Goal: Task Accomplishment & Management: Use online tool/utility

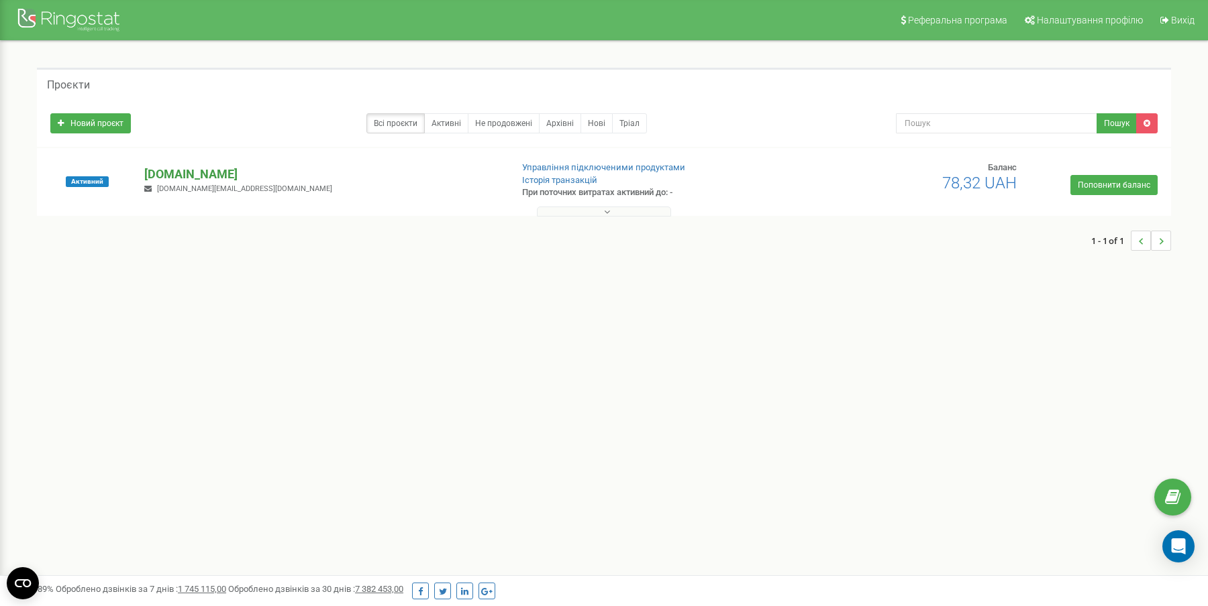
click at [207, 168] on p "[DOMAIN_NAME]" at bounding box center [322, 174] width 356 height 17
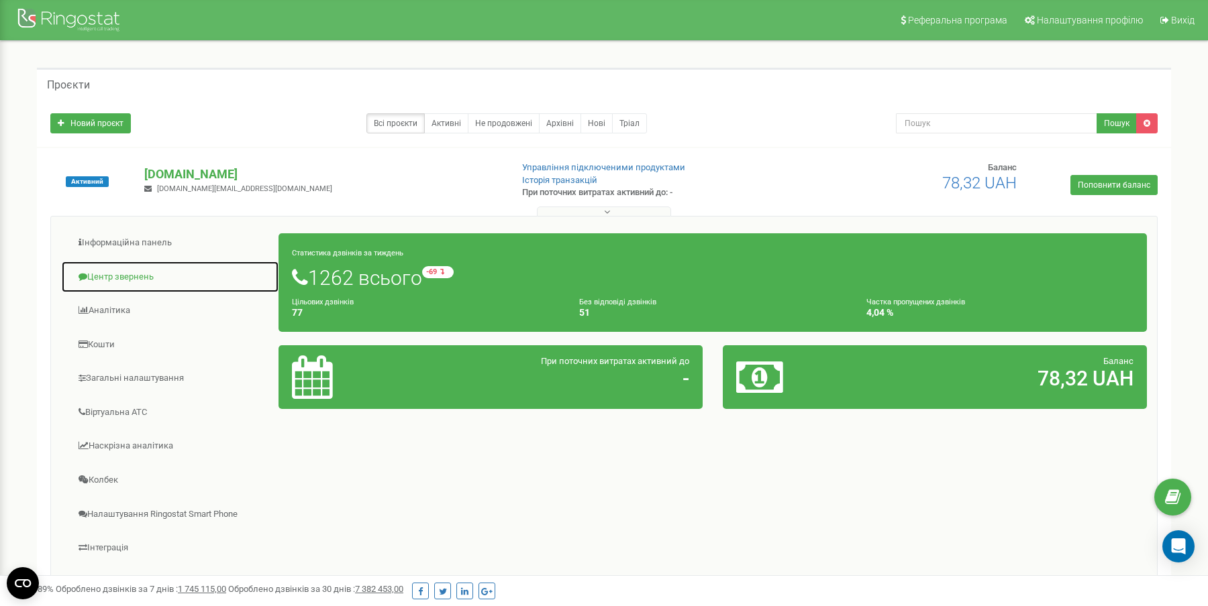
click at [144, 278] on link "Центр звернень" at bounding box center [170, 277] width 218 height 33
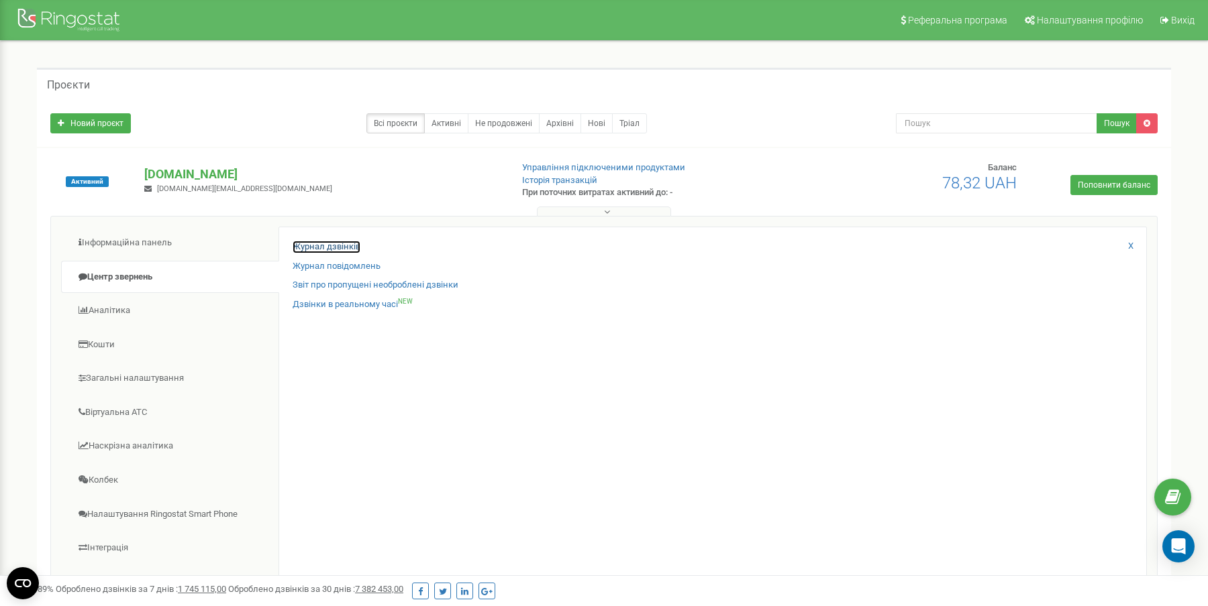
click at [337, 247] on link "Журнал дзвінків" at bounding box center [326, 247] width 68 height 13
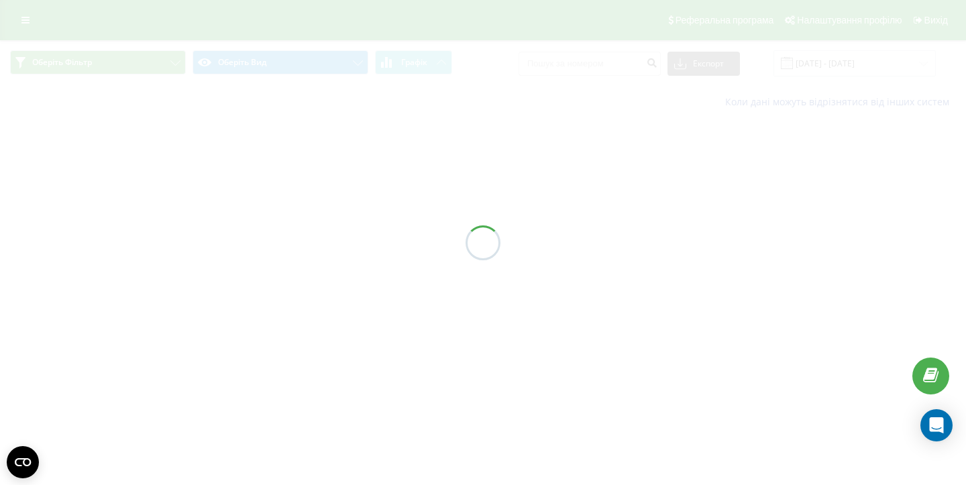
click at [25, 15] on div at bounding box center [483, 242] width 966 height 485
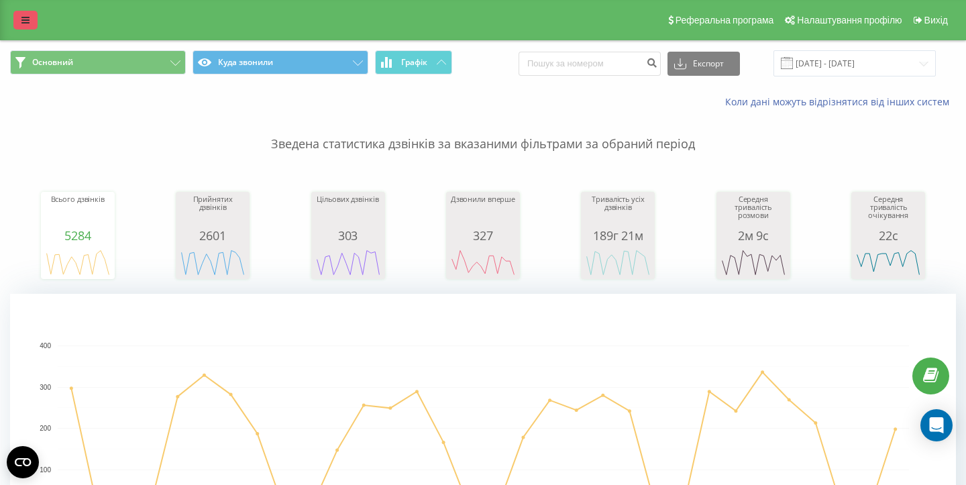
click at [26, 17] on icon at bounding box center [25, 19] width 8 height 9
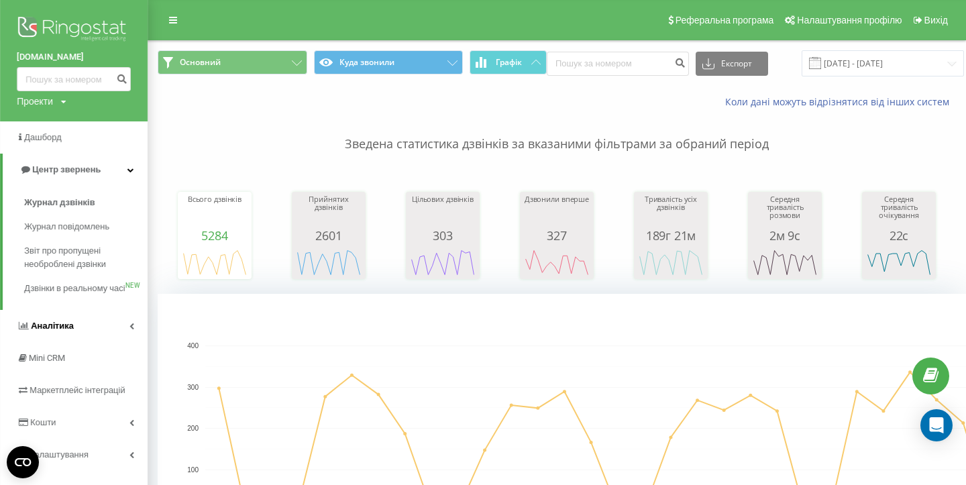
click at [61, 331] on span "Аналiтика" at bounding box center [52, 326] width 43 height 10
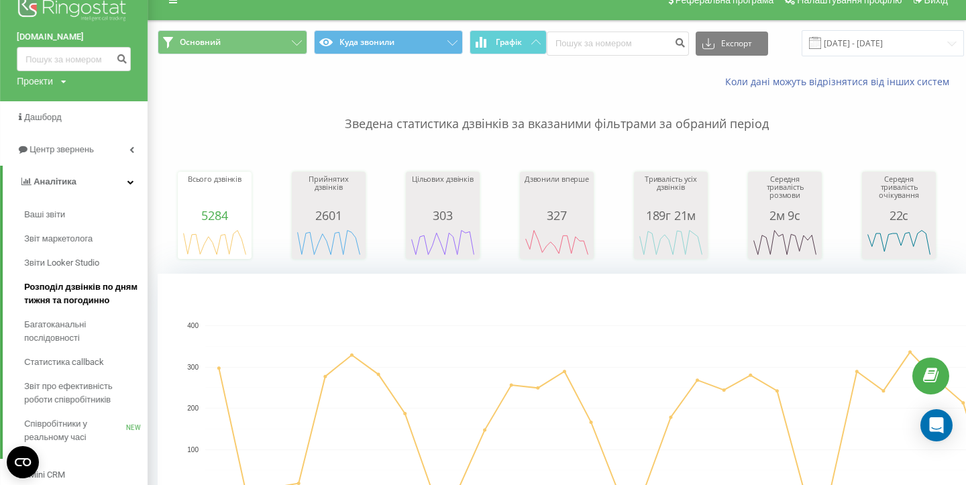
scroll to position [29, 0]
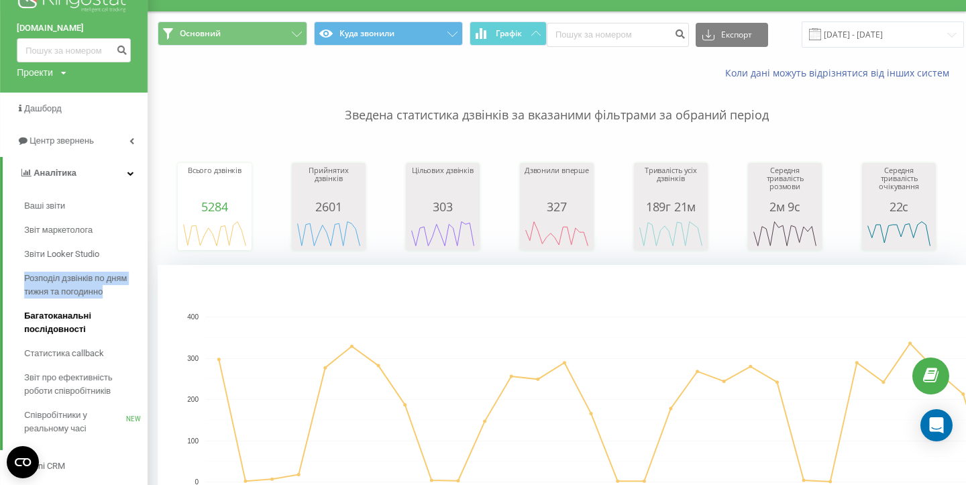
click at [134, 339] on div "Ваші звіти Звіт маркетолога Звіти Looker Studio Розподіл дзвінків по дням тижня…" at bounding box center [85, 317] width 123 height 247
click at [368, 26] on button "Куда звонили" at bounding box center [389, 33] width 150 height 24
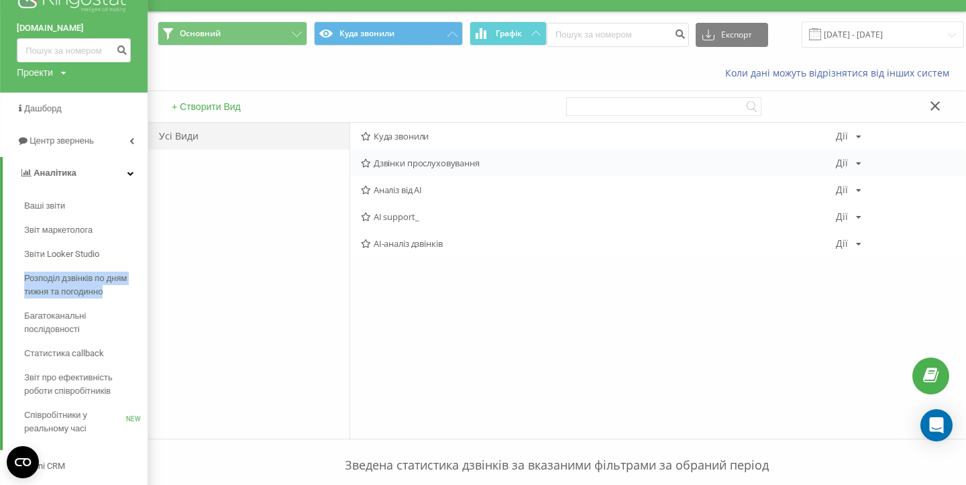
click at [461, 166] on span "Дзвінки прослуховування" at bounding box center [598, 162] width 475 height 9
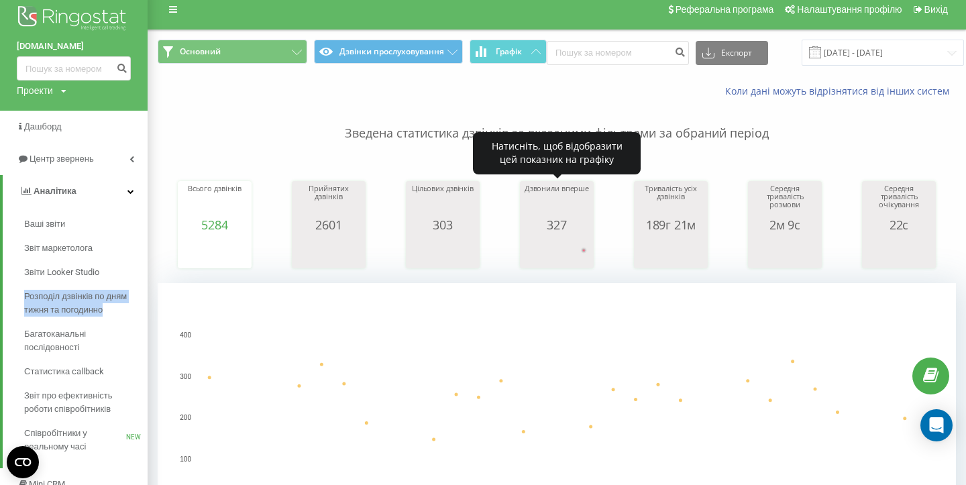
scroll to position [9, 0]
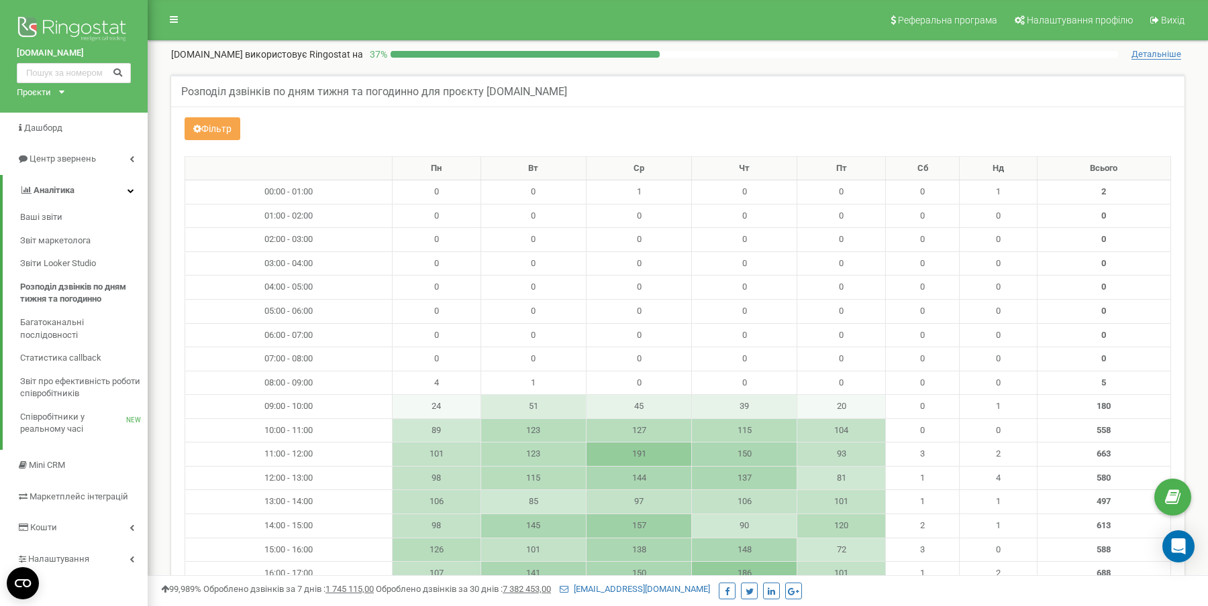
click at [225, 127] on button "Фільтр" at bounding box center [212, 128] width 56 height 23
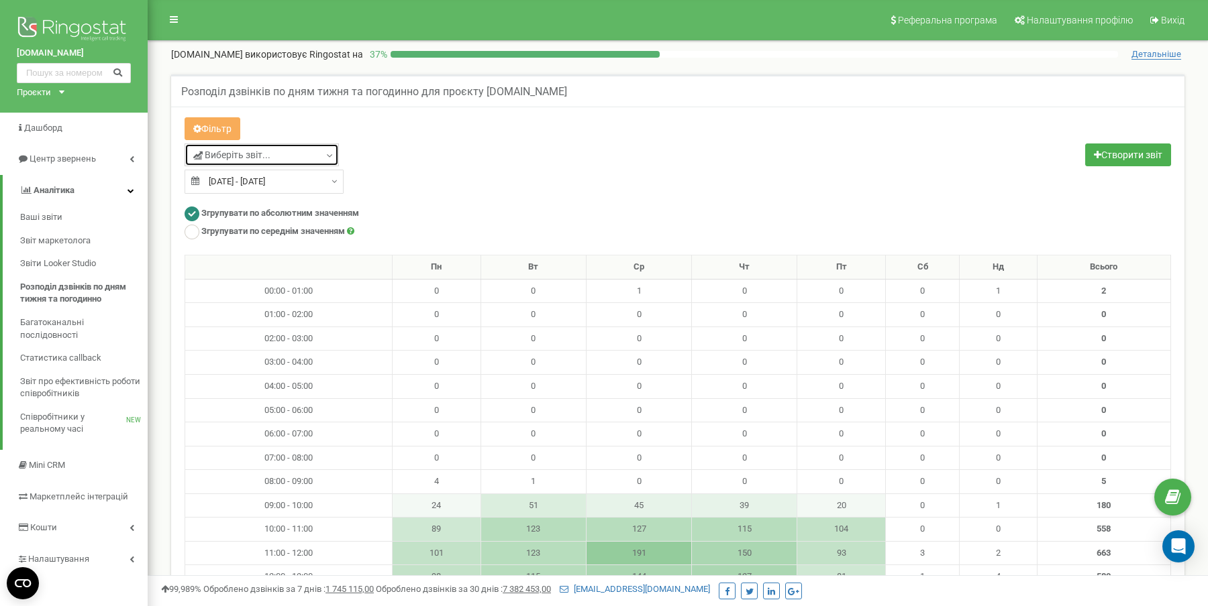
click at [253, 157] on span "Виберіть звіт..." at bounding box center [231, 154] width 77 height 13
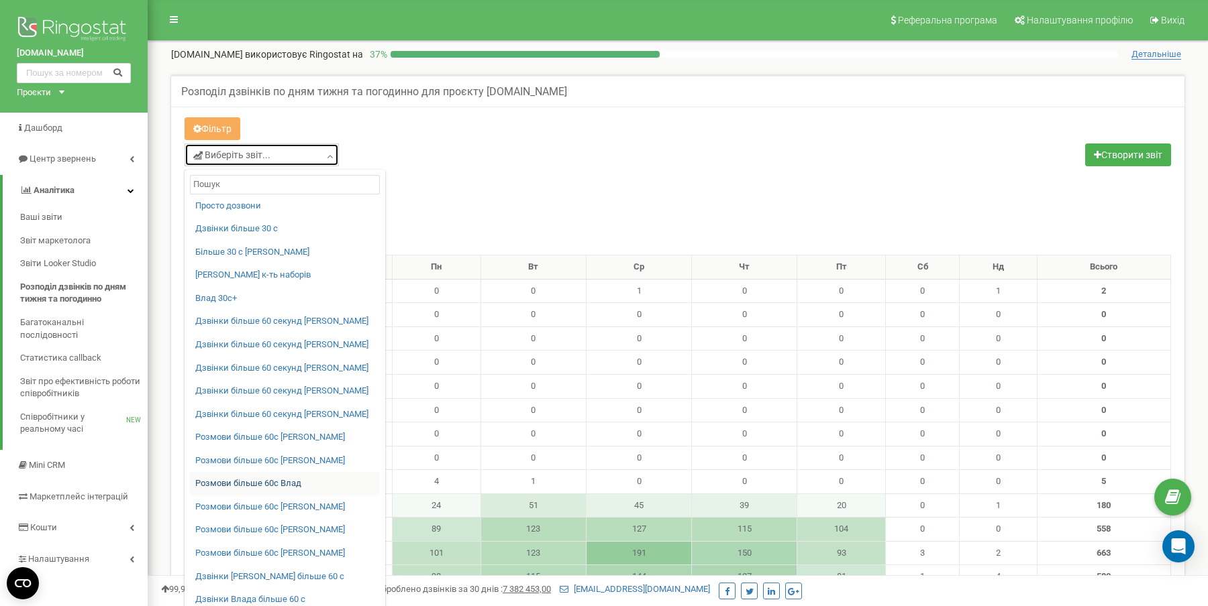
scroll to position [14, 0]
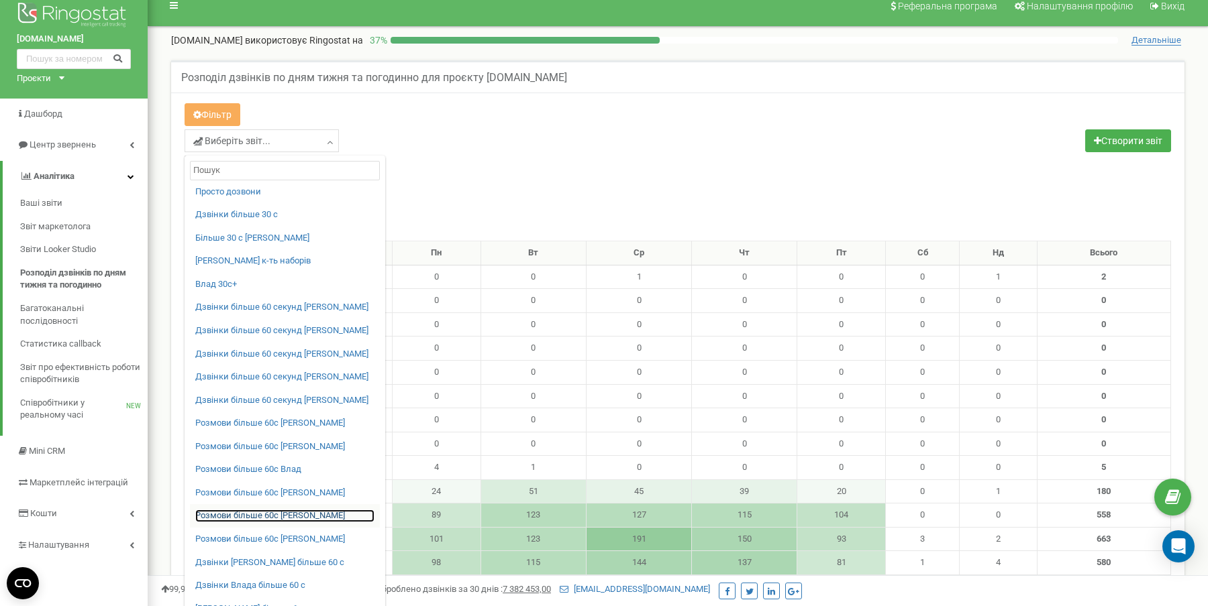
click at [301, 511] on link "Розмови більше 60с Ксюша" at bounding box center [284, 516] width 179 height 13
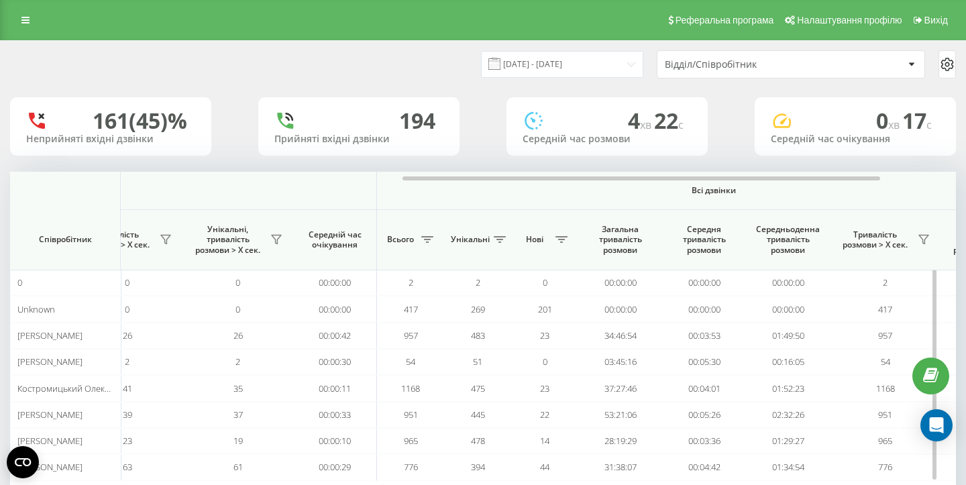
scroll to position [0, 926]
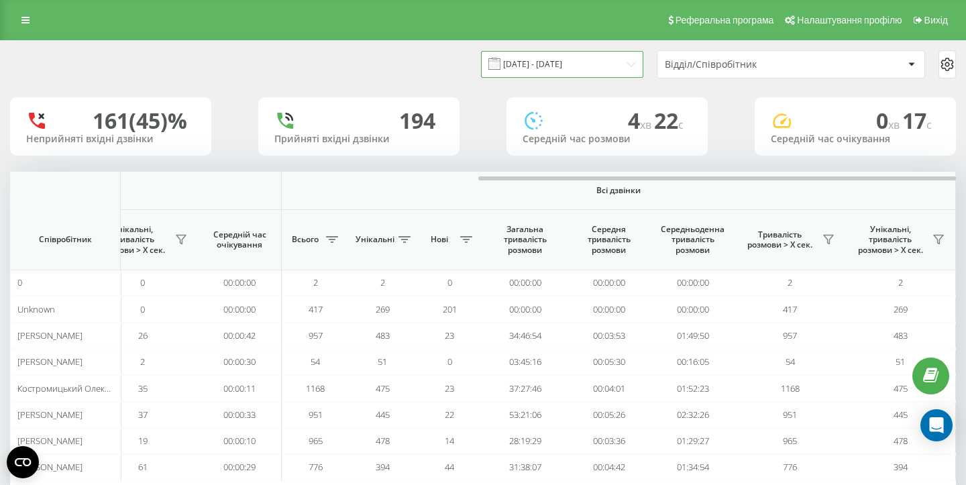
click at [579, 66] on input "22.08.2025 - 22.09.2025" at bounding box center [562, 64] width 162 height 26
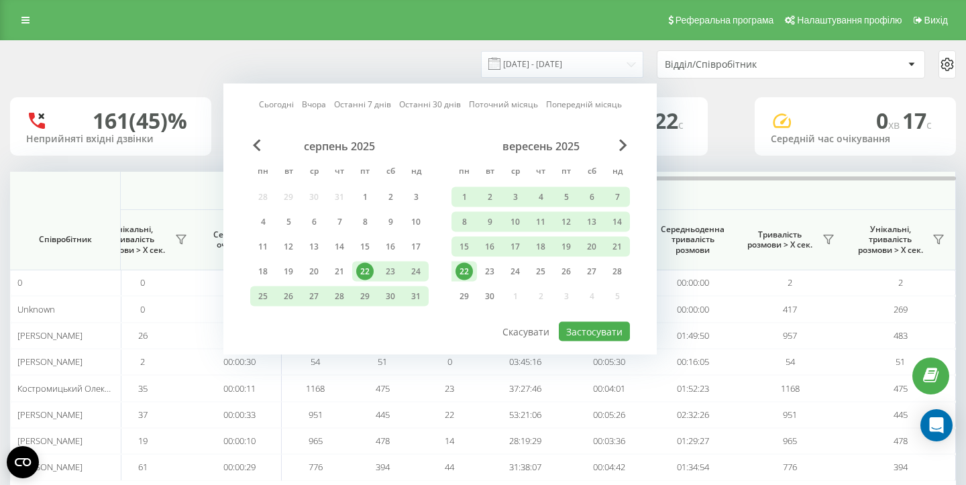
click at [462, 271] on div "22" at bounding box center [463, 271] width 17 height 17
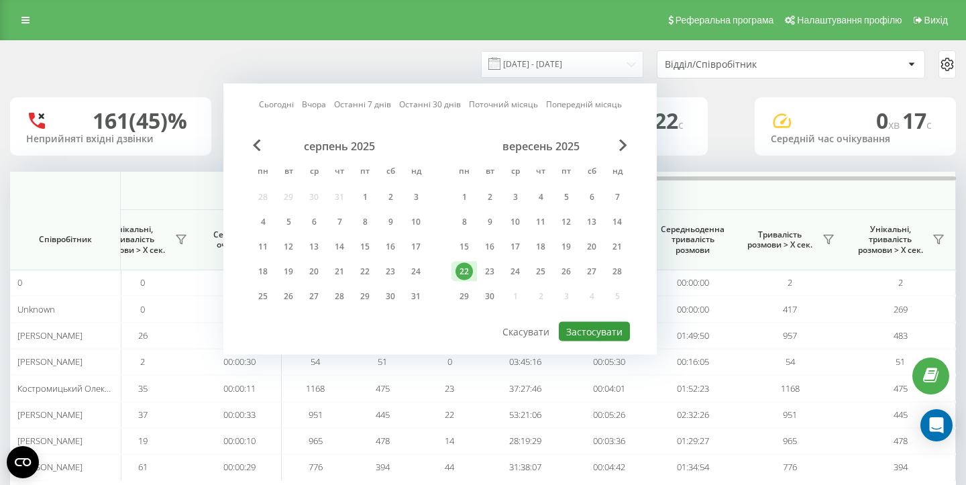
click at [588, 327] on button "Застосувати" at bounding box center [594, 331] width 71 height 19
type input "22.09.2025 - 22.09.2025"
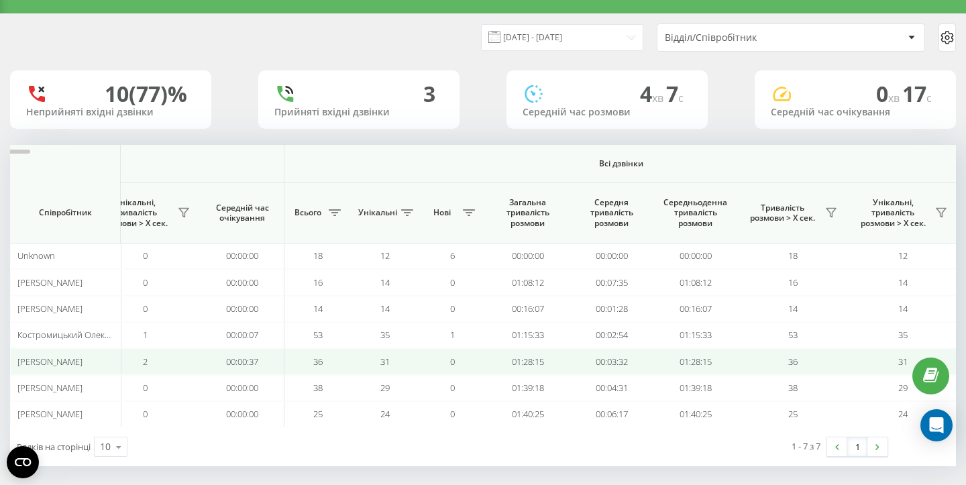
scroll to position [35, 0]
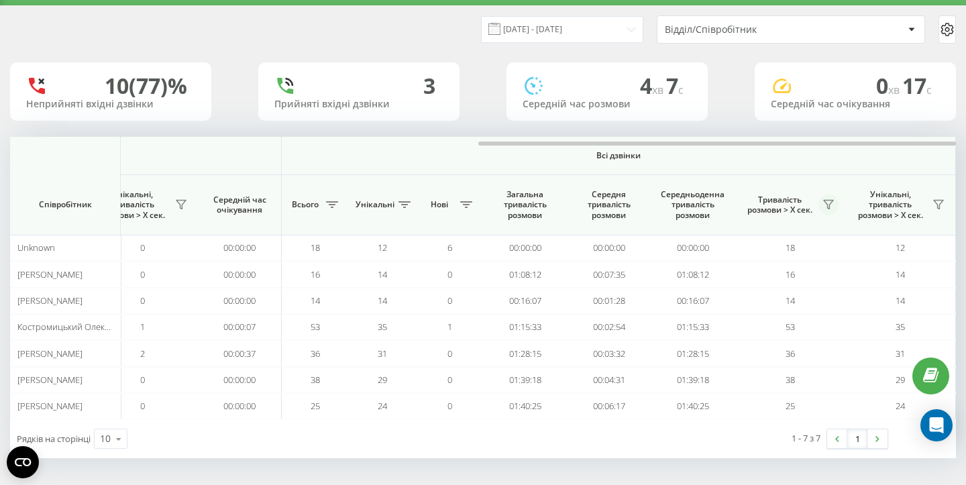
click at [831, 205] on icon at bounding box center [828, 204] width 11 height 11
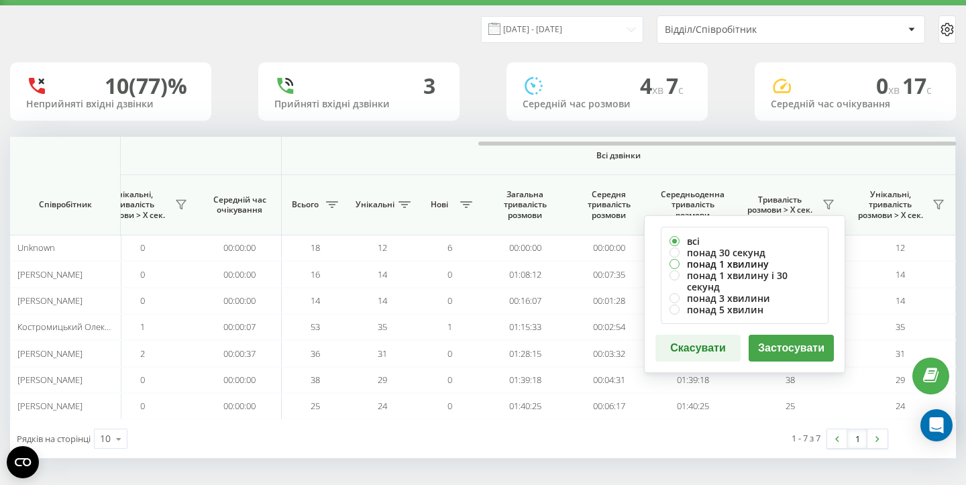
click at [747, 263] on label "понад 1 хвилину" at bounding box center [744, 263] width 150 height 11
radio input "true"
click at [783, 338] on button "Застосувати" at bounding box center [791, 348] width 85 height 27
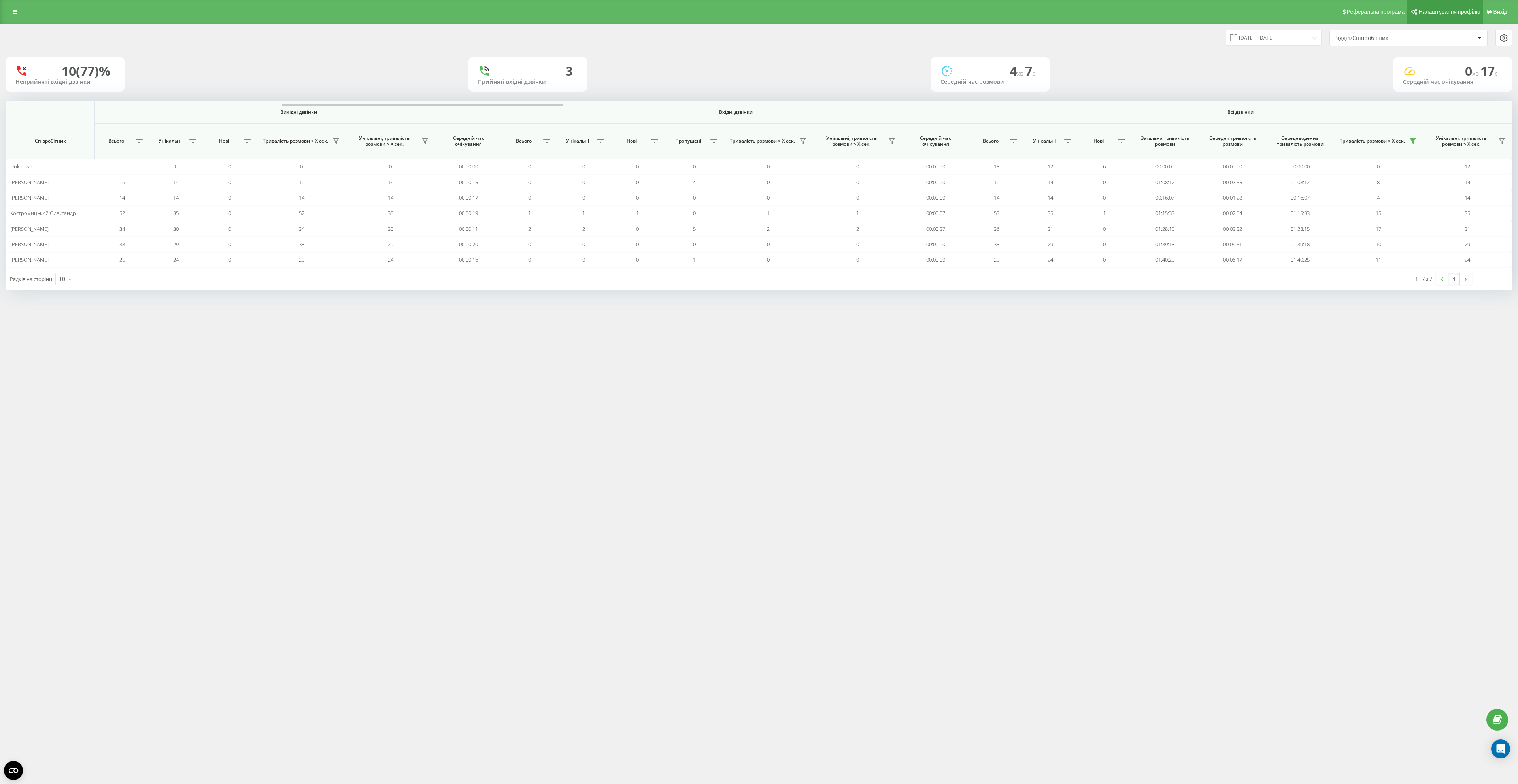
scroll to position [0, 0]
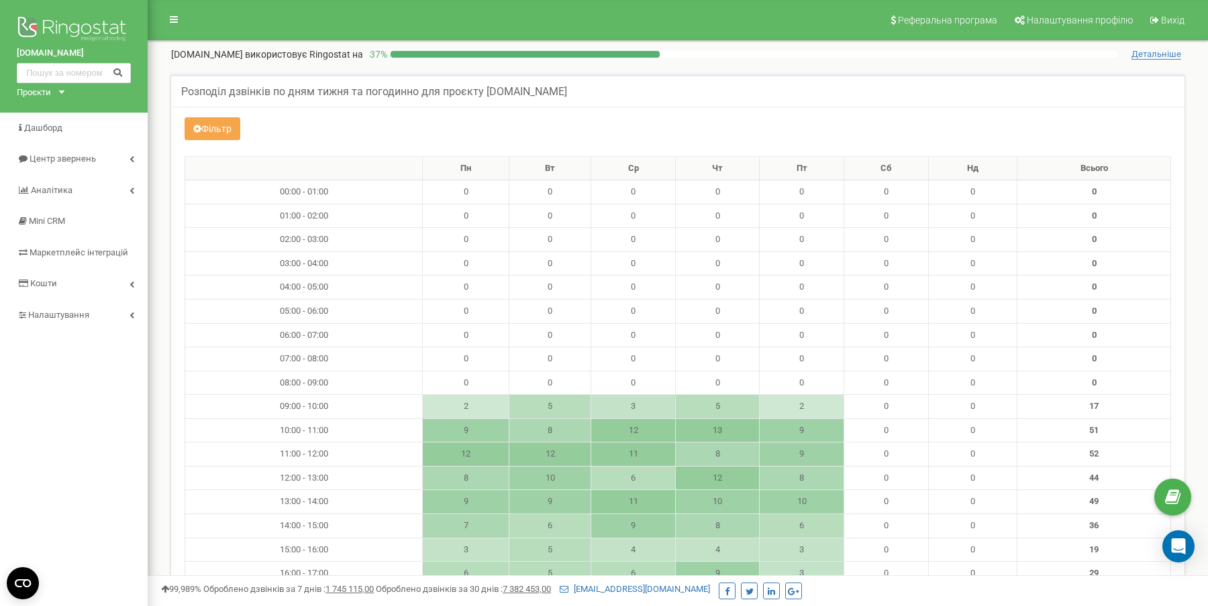
click at [214, 125] on button "Фільтр" at bounding box center [212, 128] width 56 height 23
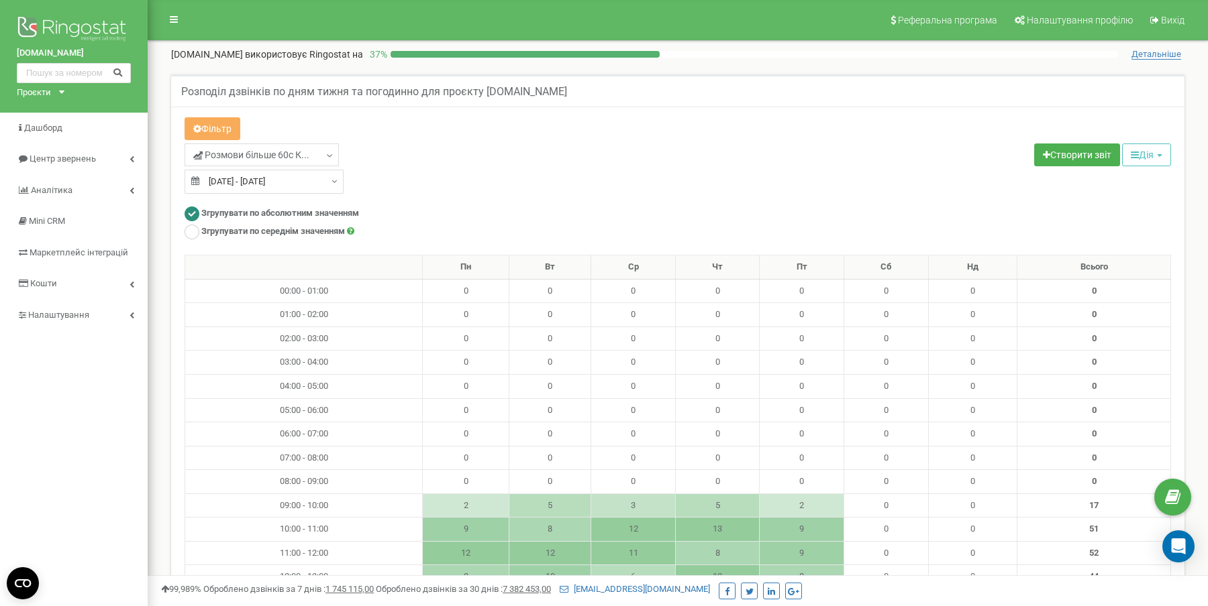
type input "[DATE]"
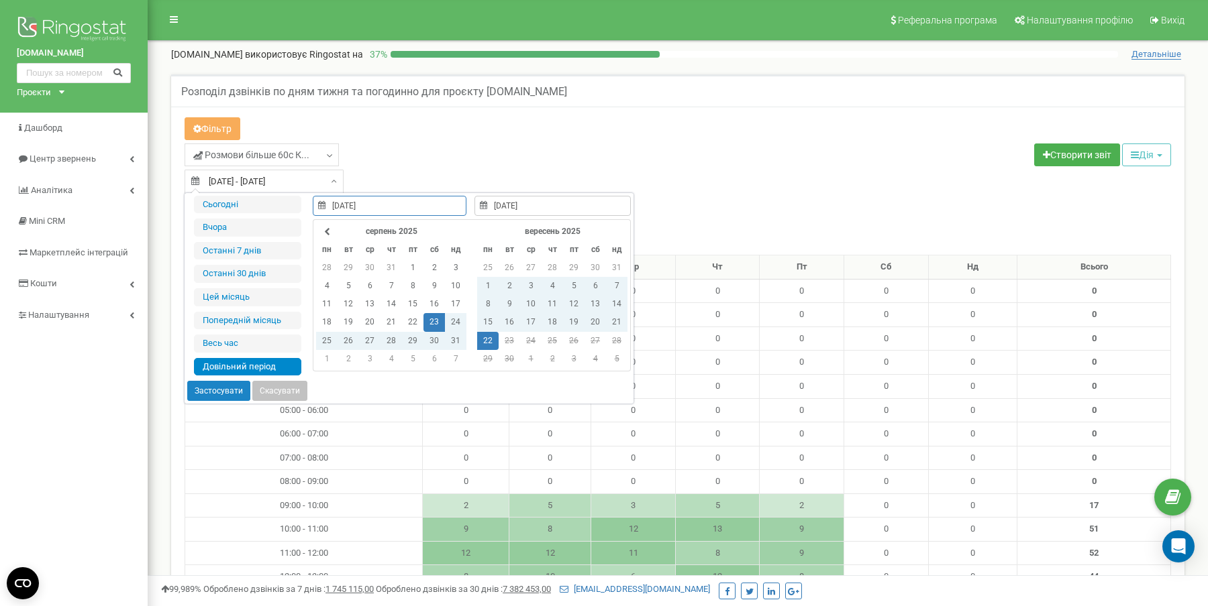
click at [235, 172] on input "[DATE] - [DATE]" at bounding box center [263, 182] width 159 height 24
type input "[DATE]"
click at [232, 207] on li "Сьогодні" at bounding box center [247, 205] width 107 height 18
type input "[DATE] - [DATE]"
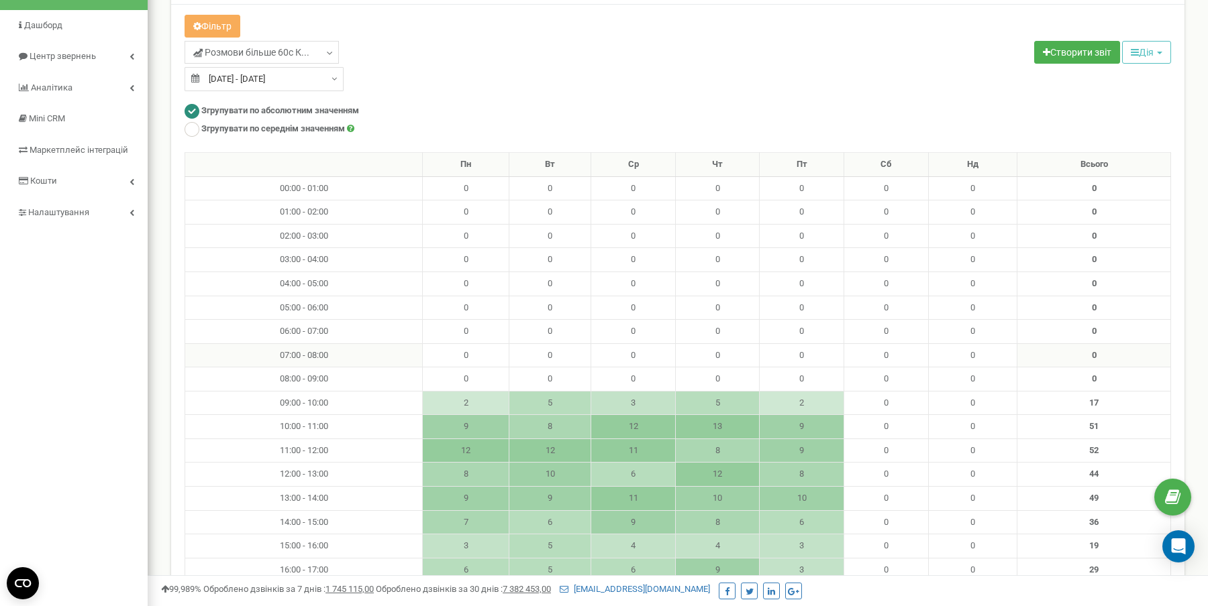
scroll to position [119, 0]
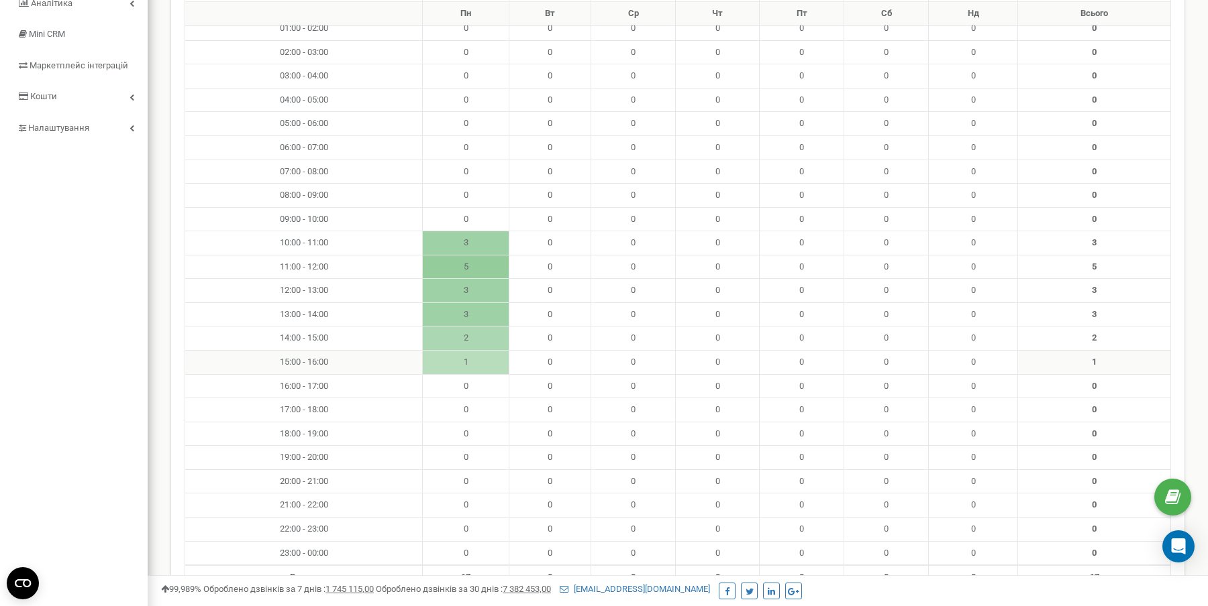
drag, startPoint x: 477, startPoint y: 355, endPoint x: 455, endPoint y: 355, distance: 21.5
click at [455, 355] on td "1" at bounding box center [466, 363] width 87 height 24
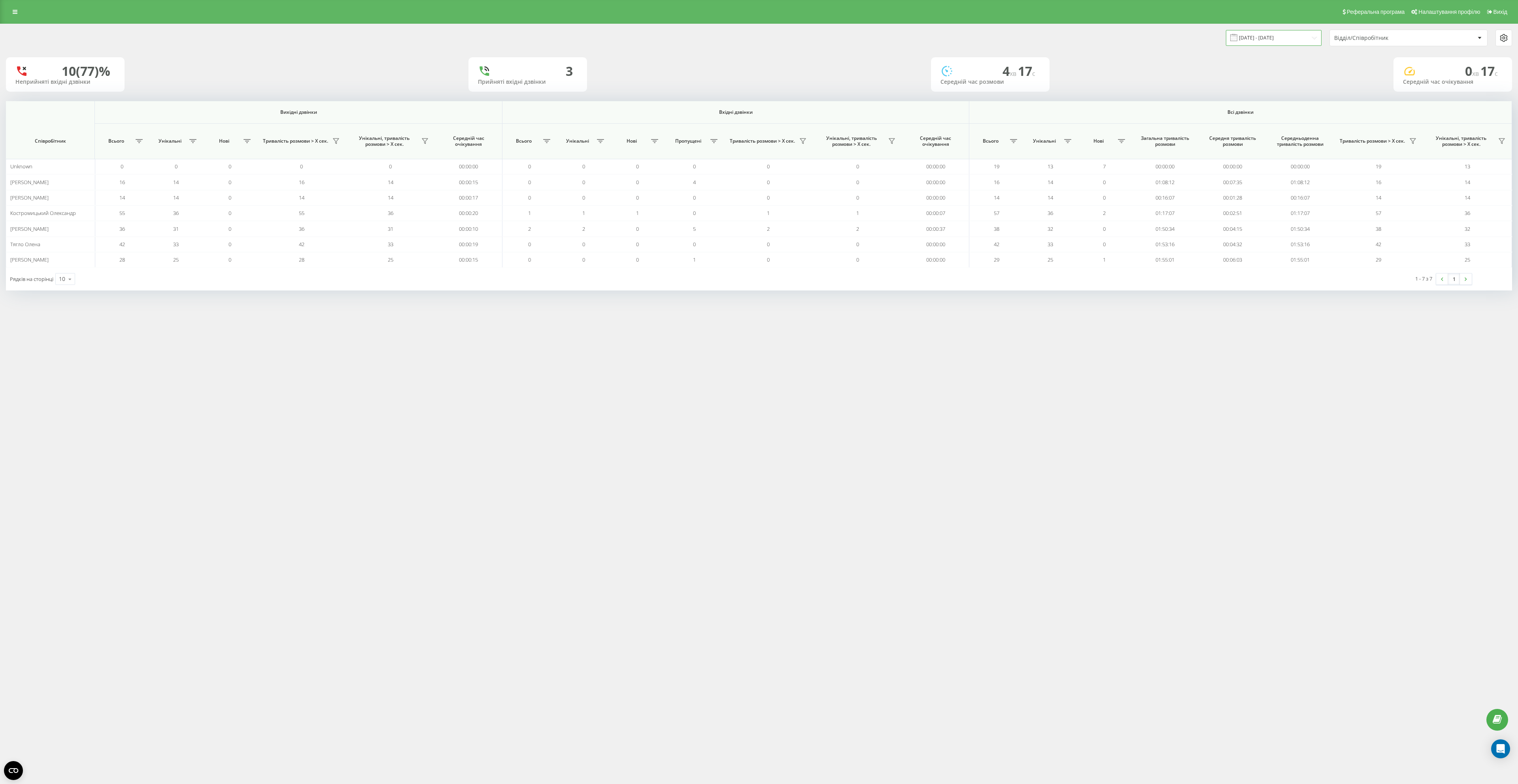
click at [1286, 35] on input "[DATE] - [DATE]" at bounding box center [1273, 38] width 95 height 15
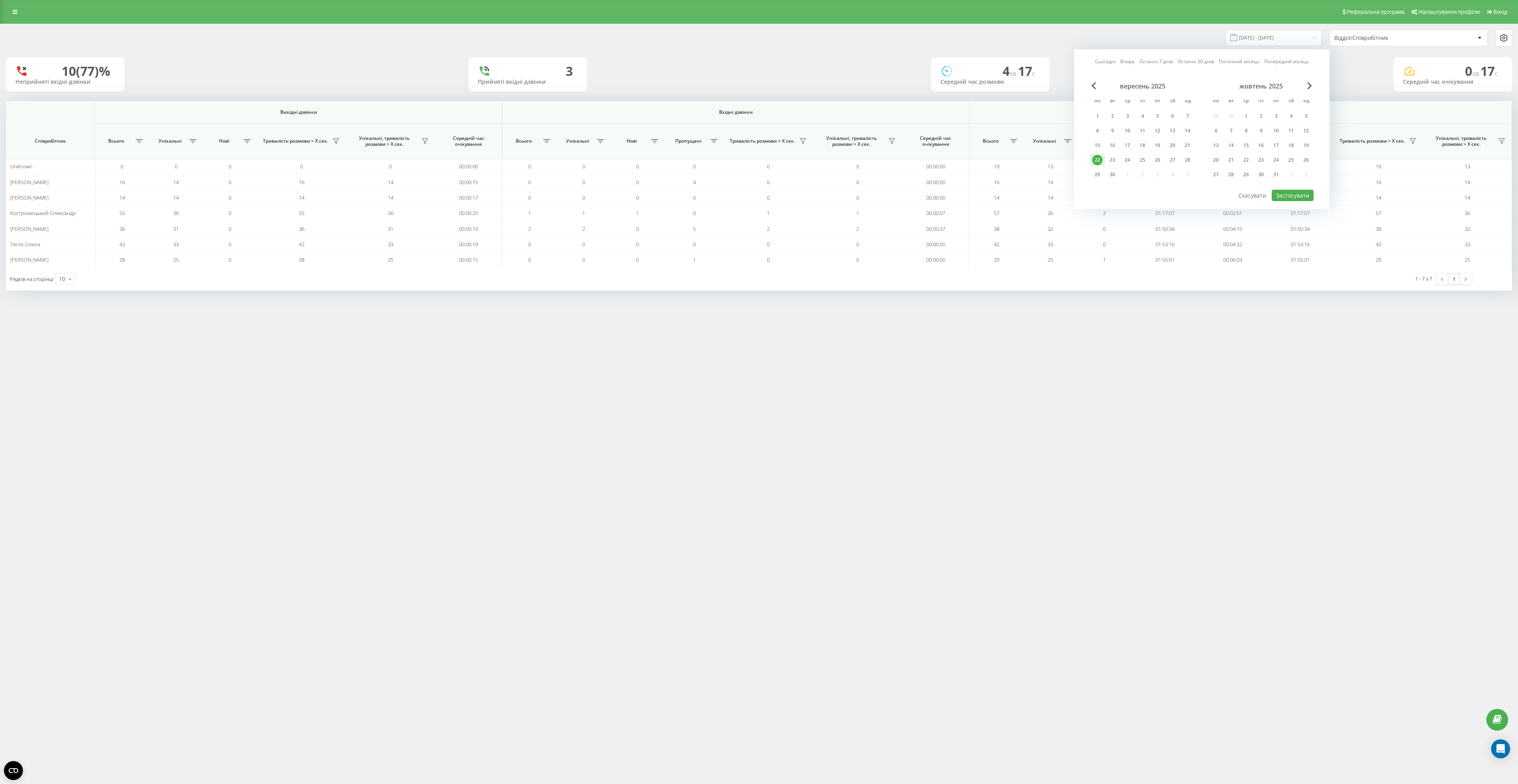
click at [1098, 161] on div "22" at bounding box center [1097, 160] width 10 height 10
click at [1296, 193] on button "Застосувати" at bounding box center [1292, 195] width 42 height 11
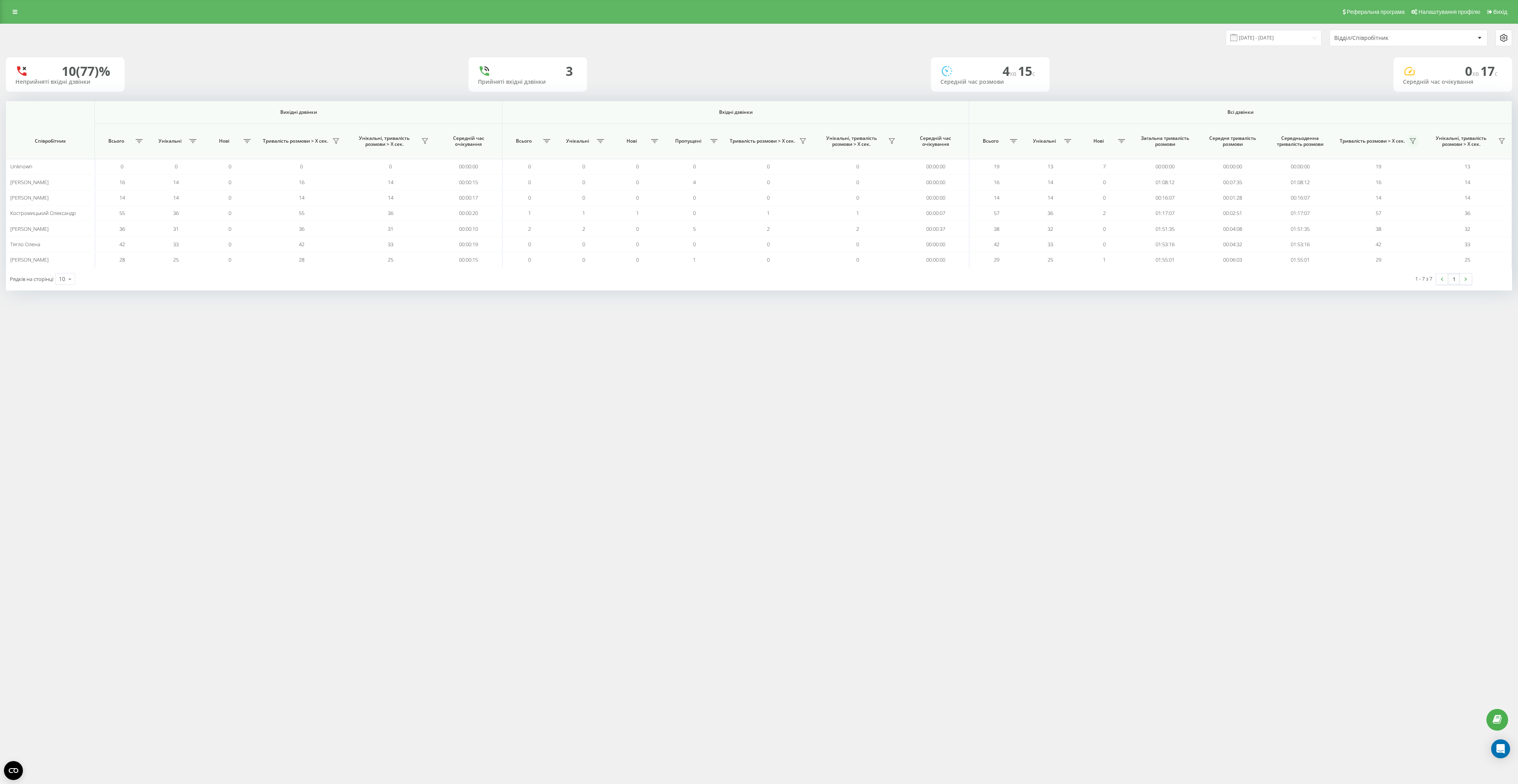
click at [1413, 140] on icon at bounding box center [1413, 141] width 6 height 6
click at [1368, 176] on label "понад 1 хвилину" at bounding box center [1364, 176] width 88 height 6
radio input "true"
click at [1375, 218] on button "Застосувати" at bounding box center [1391, 226] width 50 height 16
click at [1411, 140] on icon at bounding box center [1413, 141] width 6 height 6
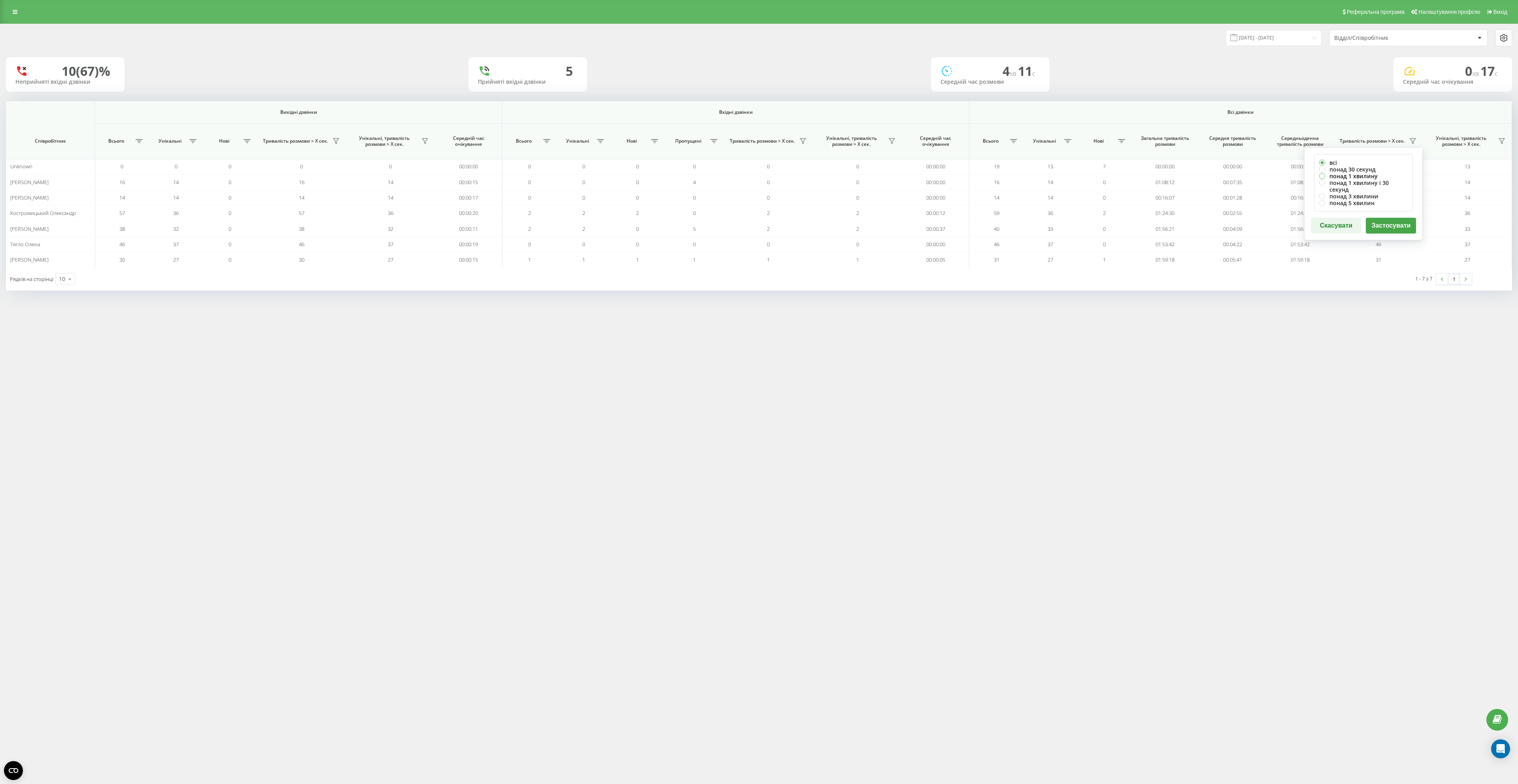
click at [1367, 176] on label "понад 1 хвилину" at bounding box center [1364, 176] width 88 height 6
radio input "true"
click at [1385, 218] on button "Застосувати" at bounding box center [1391, 226] width 50 height 16
